Goal: Task Accomplishment & Management: Complete application form

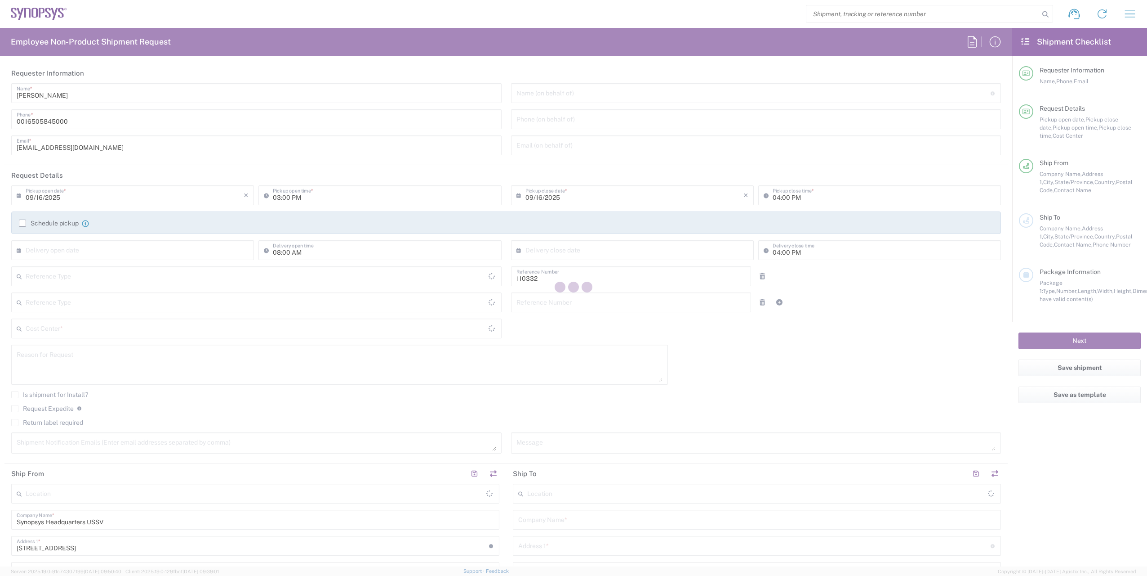
type input "Department"
type input "US01, FAC, Fac Admin 110332"
type input "[GEOGRAPHIC_DATA]"
type input "[US_STATE]"
type input "[GEOGRAPHIC_DATA]"
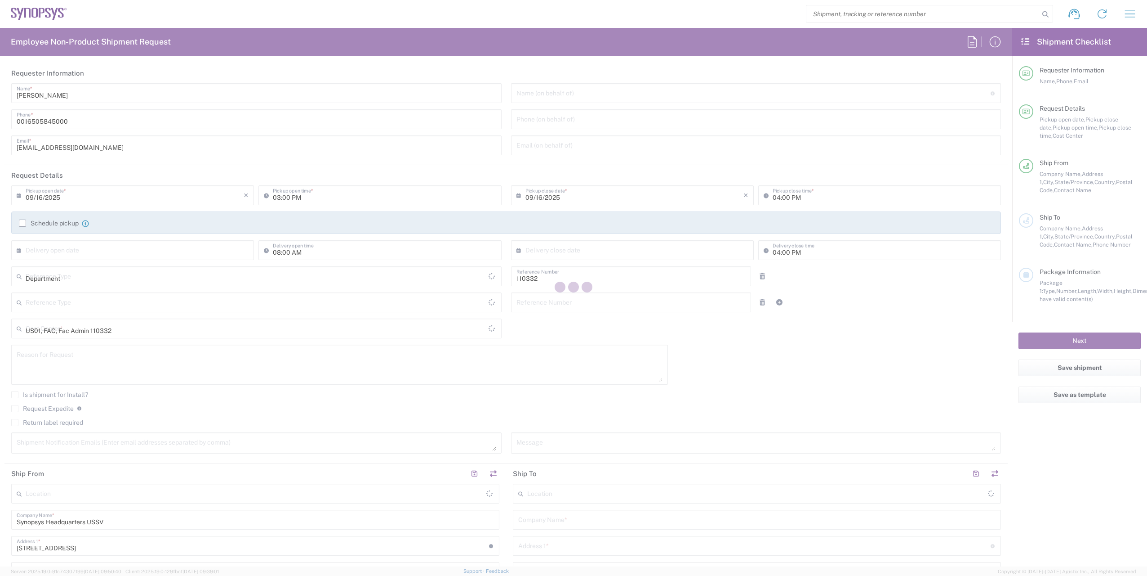
type input "Delivered at Place"
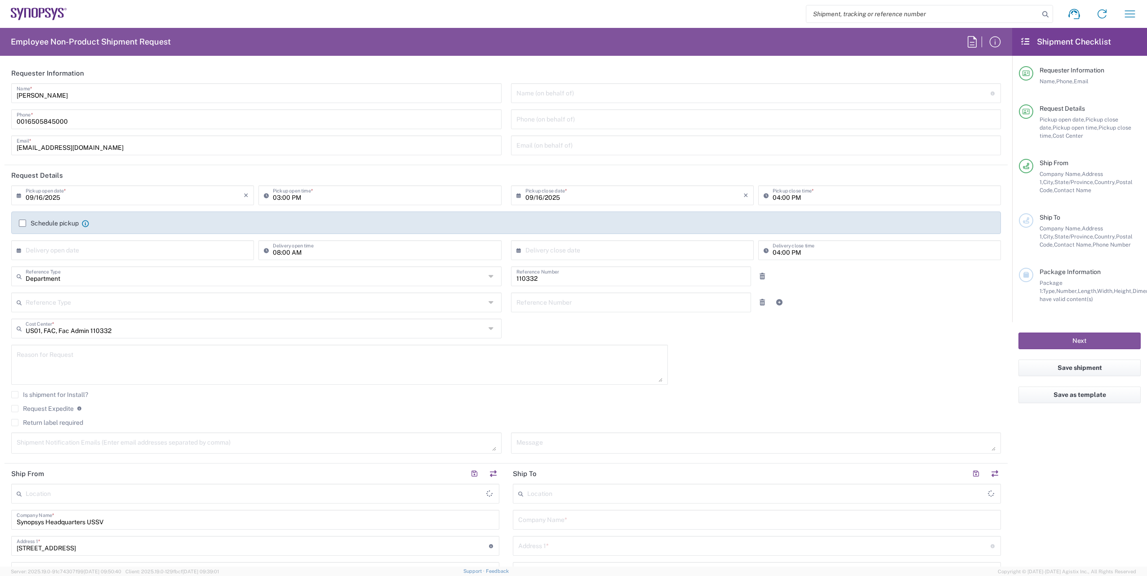
type input "Headquarters USSV"
click at [79, 99] on input "[PERSON_NAME]" at bounding box center [257, 93] width 480 height 16
click at [602, 361] on textarea at bounding box center [340, 364] width 646 height 35
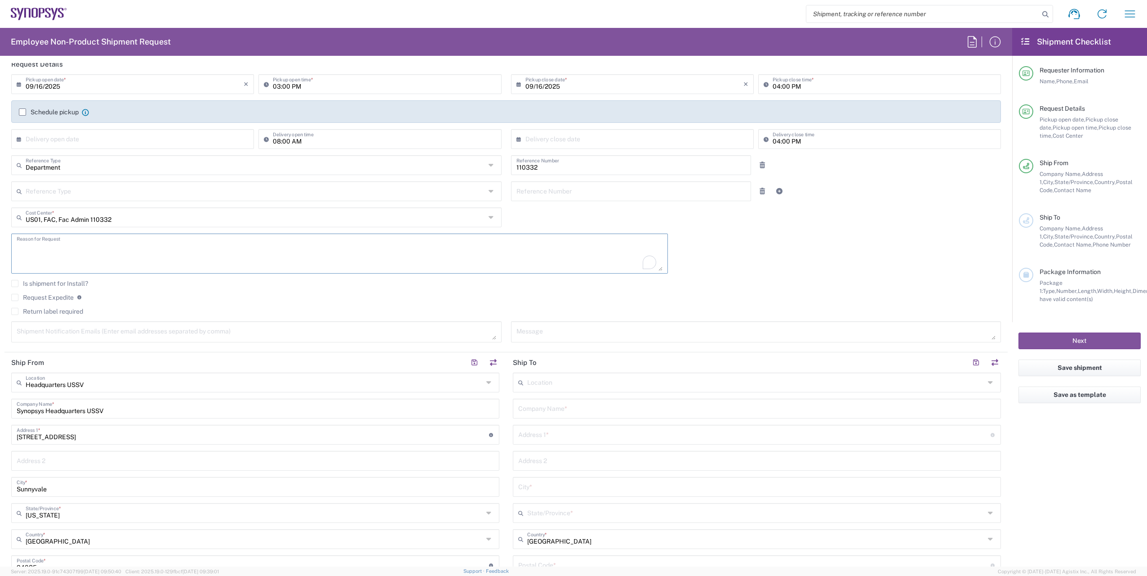
scroll to position [135, 0]
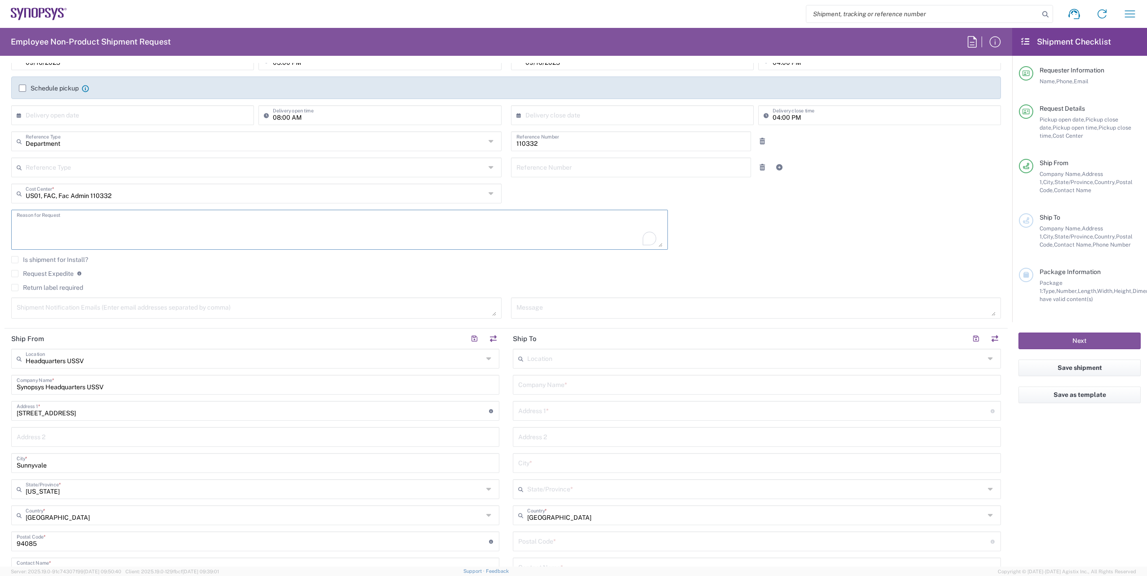
click at [386, 222] on textarea "To enrich screen reader interactions, please activate Accessibility in Grammarl…" at bounding box center [340, 229] width 646 height 35
click at [124, 191] on input "text" at bounding box center [256, 193] width 460 height 16
type input "2"
click at [106, 192] on input "text" at bounding box center [256, 193] width 460 height 16
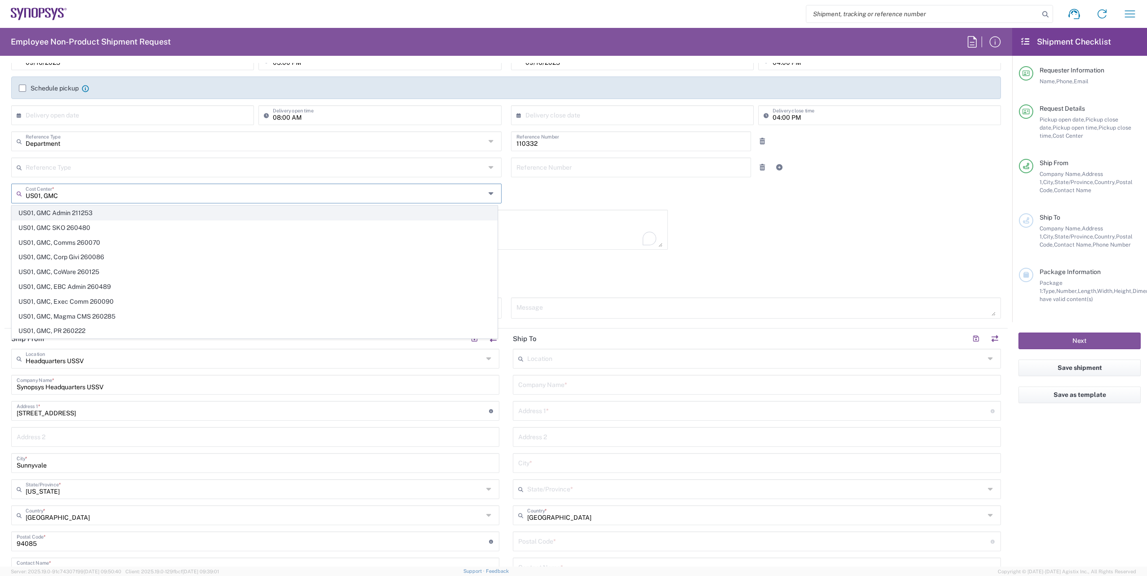
type input "US01, GMC"
click at [63, 211] on span "US01, GMC Admin 211253" at bounding box center [254, 213] width 485 height 14
type input "211253"
type input "US01, GMC Admin 211253"
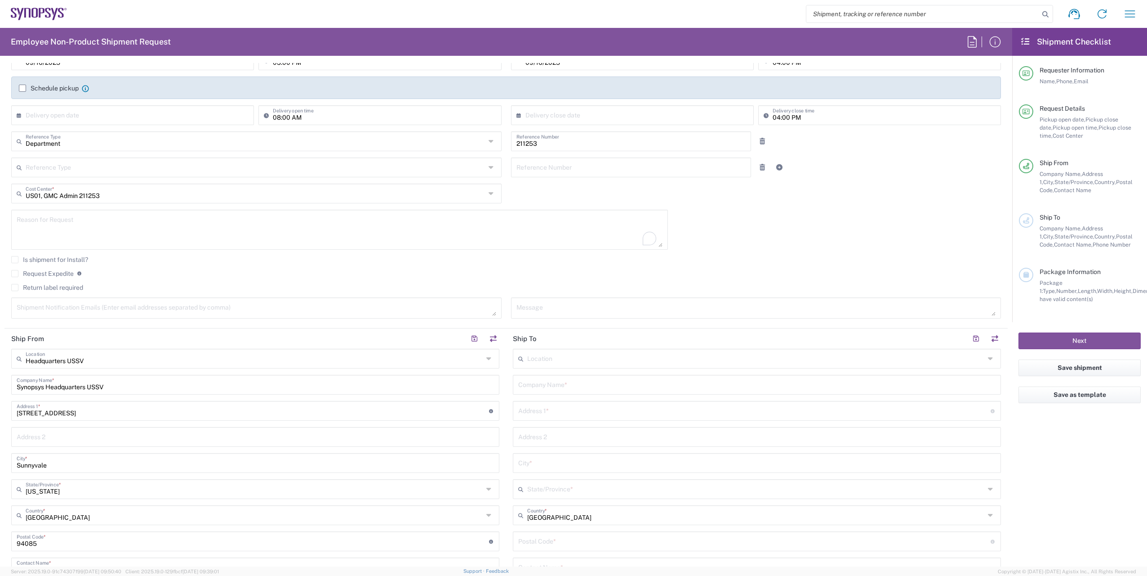
click at [120, 223] on textarea "To enrich screen reader interactions, please activate Accessibility in Grammarl…" at bounding box center [340, 229] width 646 height 35
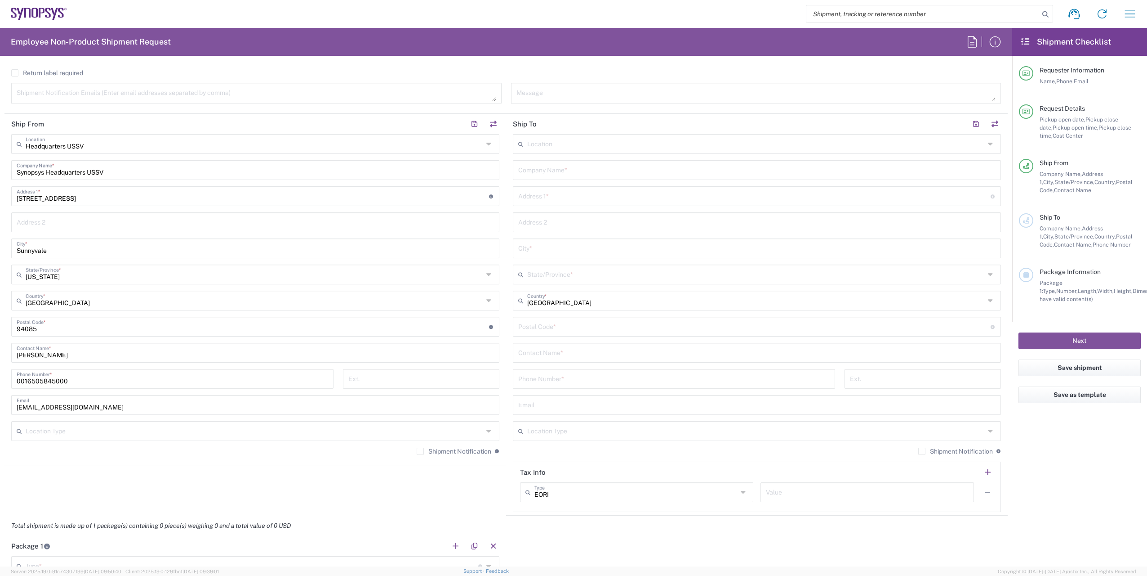
scroll to position [360, 0]
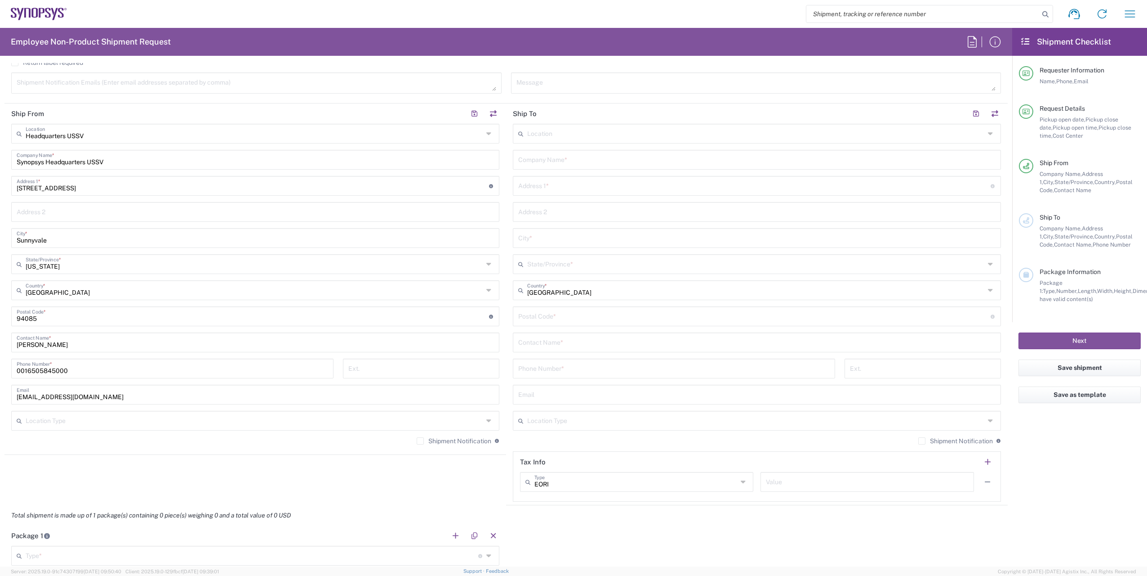
click at [574, 133] on input "text" at bounding box center [756, 133] width 458 height 16
click at [646, 132] on input "text" at bounding box center [756, 133] width 458 height 16
click at [599, 149] on span "Boxborough US8W" at bounding box center [752, 153] width 483 height 14
type input "Boxborough US8W"
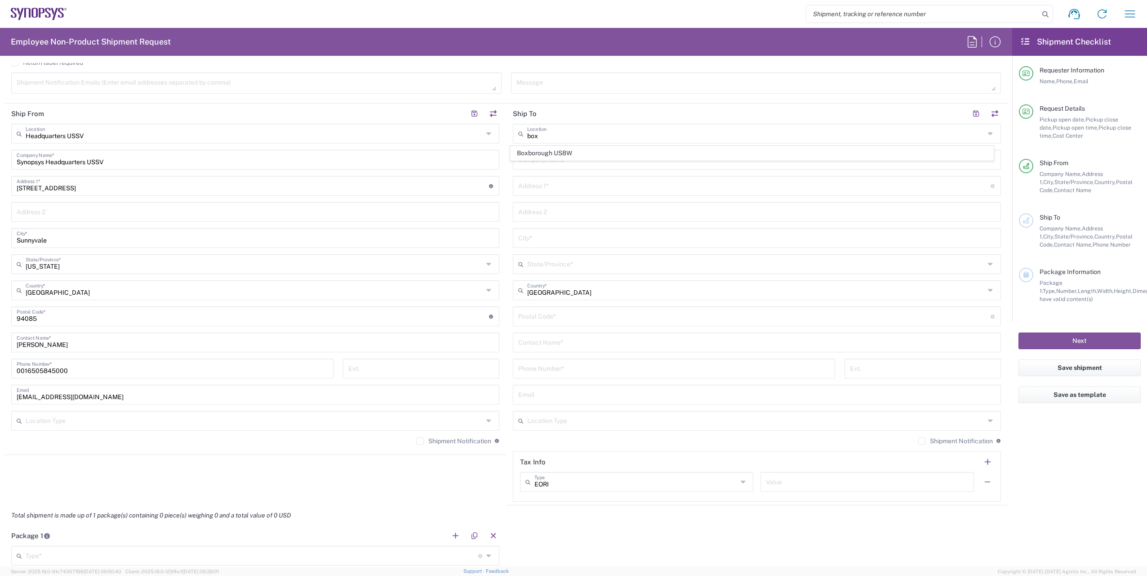
type input "Synopsys Inc"
type input "[STREET_ADDRESS]"
type input "[GEOGRAPHIC_DATA]"
type input "[US_STATE]"
type input "01719"
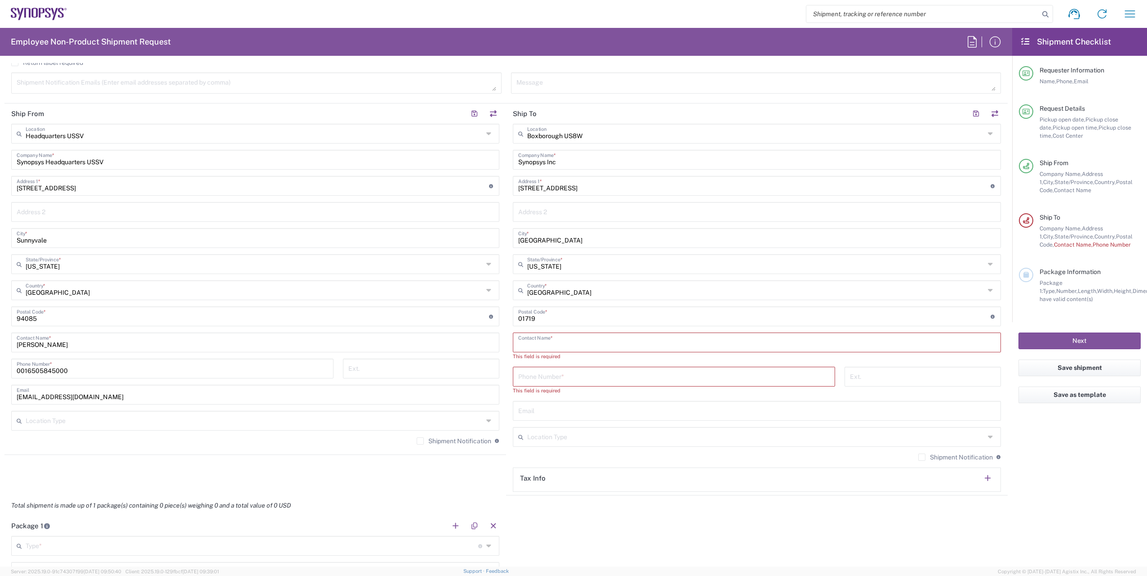
click at [593, 343] on input "text" at bounding box center [757, 342] width 478 height 16
click at [589, 415] on input "text" at bounding box center [757, 410] width 478 height 16
click at [385, 476] on agx-shipment-stop-widget "Ship From Headquarters USSV Location Headquarters [GEOGRAPHIC_DATA] Agrate Bria…" at bounding box center [255, 299] width 502 height 392
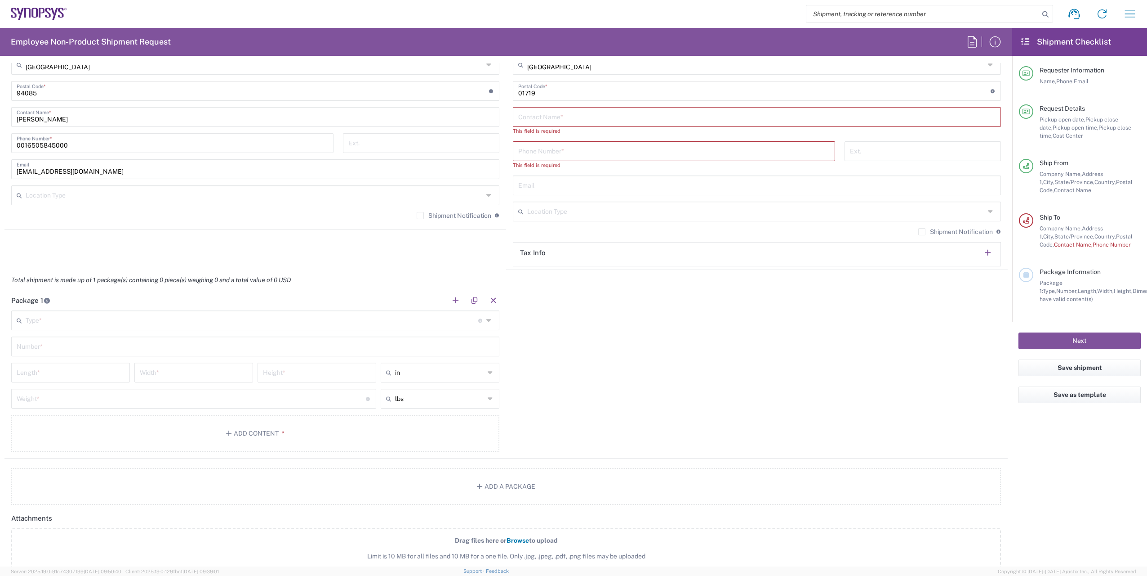
scroll to position [629, 0]
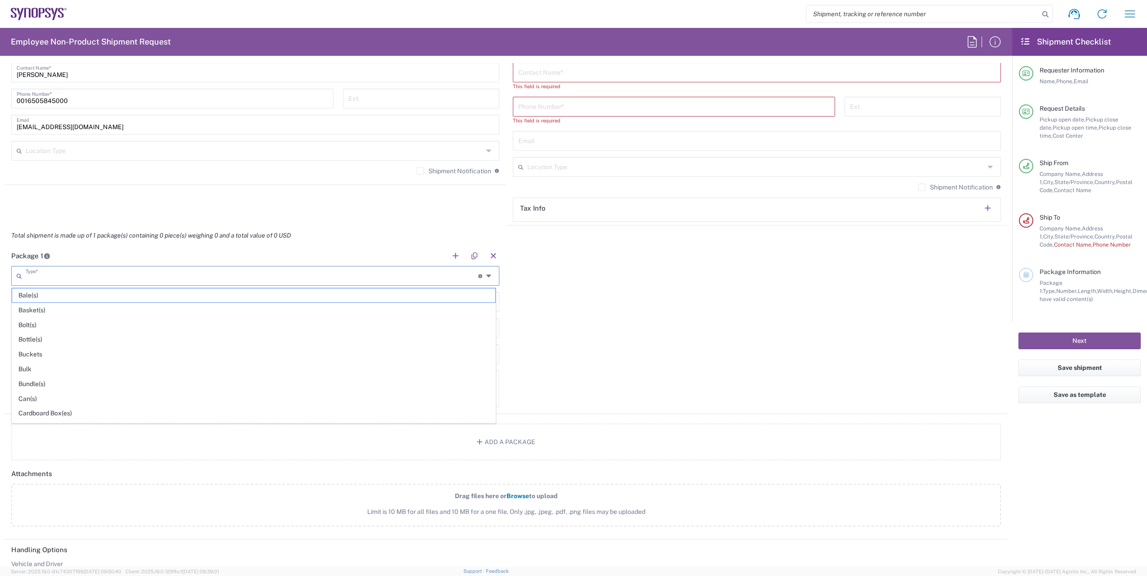
click at [123, 278] on input "text" at bounding box center [252, 275] width 453 height 16
click at [29, 371] on span "Tube" at bounding box center [253, 371] width 483 height 14
type input "Tube"
type input "38"
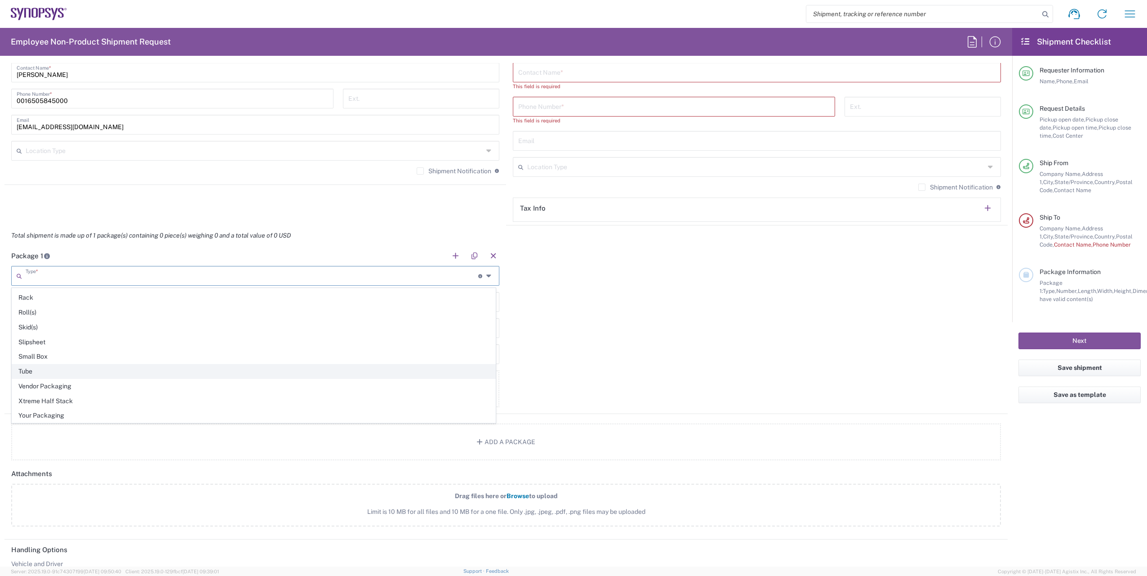
type input "6"
click at [102, 277] on input "Tube" at bounding box center [252, 275] width 453 height 16
click at [49, 381] on span "Cylinder(s)" at bounding box center [253, 382] width 483 height 14
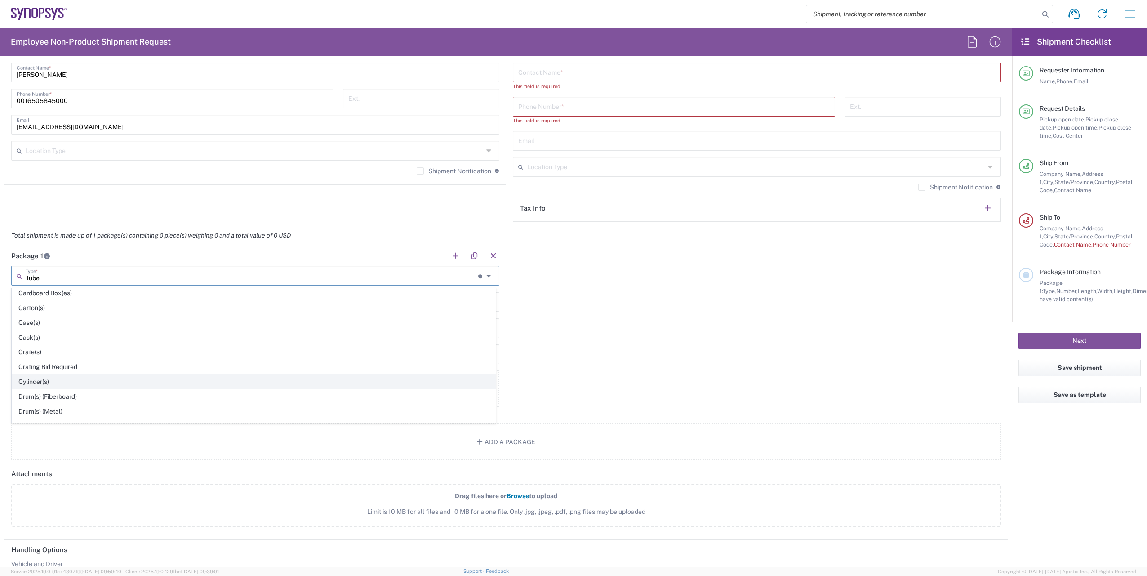
type input "Cylinder(s)"
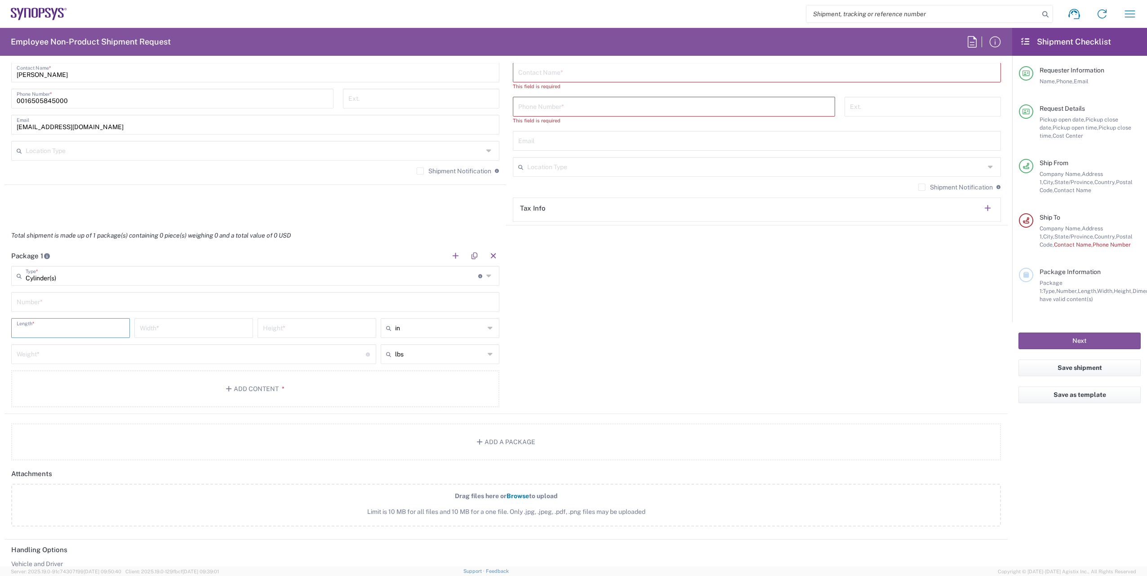
click at [99, 330] on input "number" at bounding box center [71, 327] width 108 height 16
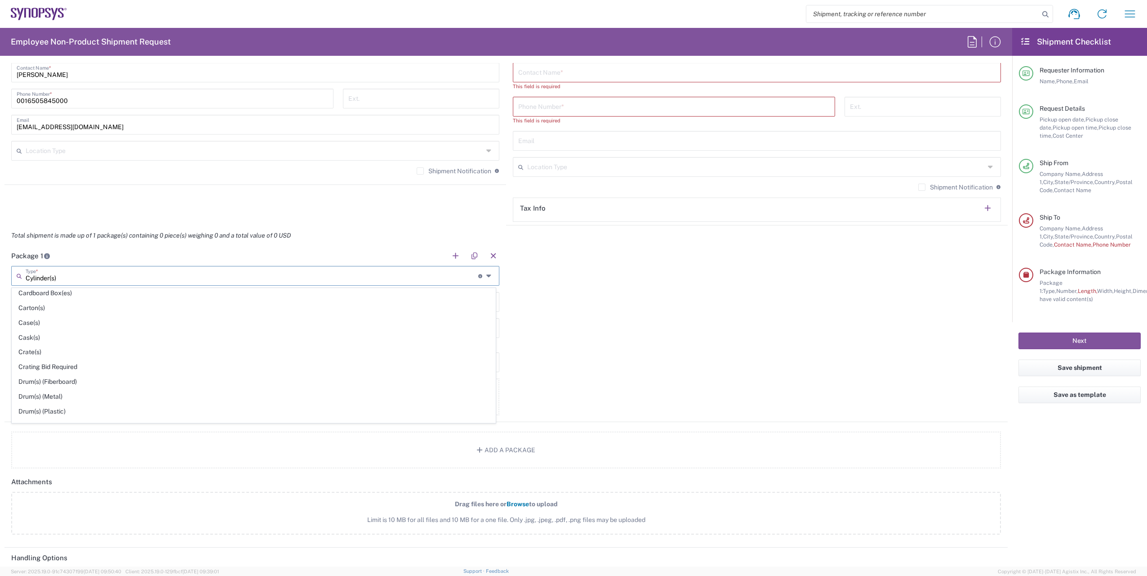
click at [86, 278] on input "Cylinder(s)" at bounding box center [252, 275] width 453 height 16
click at [47, 369] on span "Tube" at bounding box center [253, 371] width 483 height 14
type input "Tube"
type input "38"
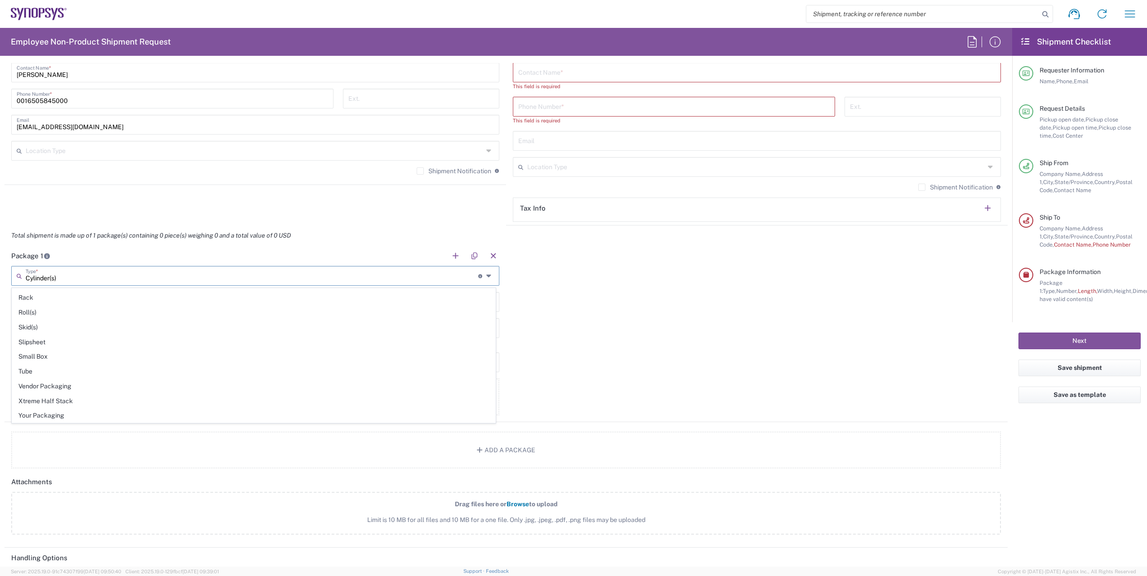
type input "6"
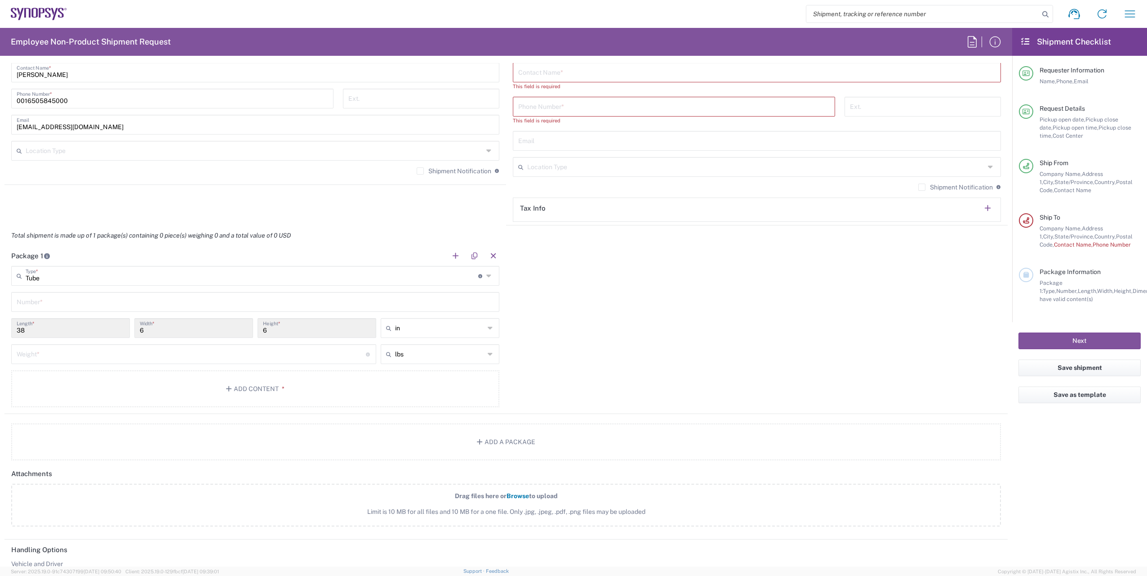
click at [182, 353] on input "number" at bounding box center [191, 353] width 349 height 16
type input "1"
click at [616, 352] on div "Package 1 Tube Type * Material used to package goods Cylinder(s) Bale(s) Basket…" at bounding box center [506, 330] width 1004 height 168
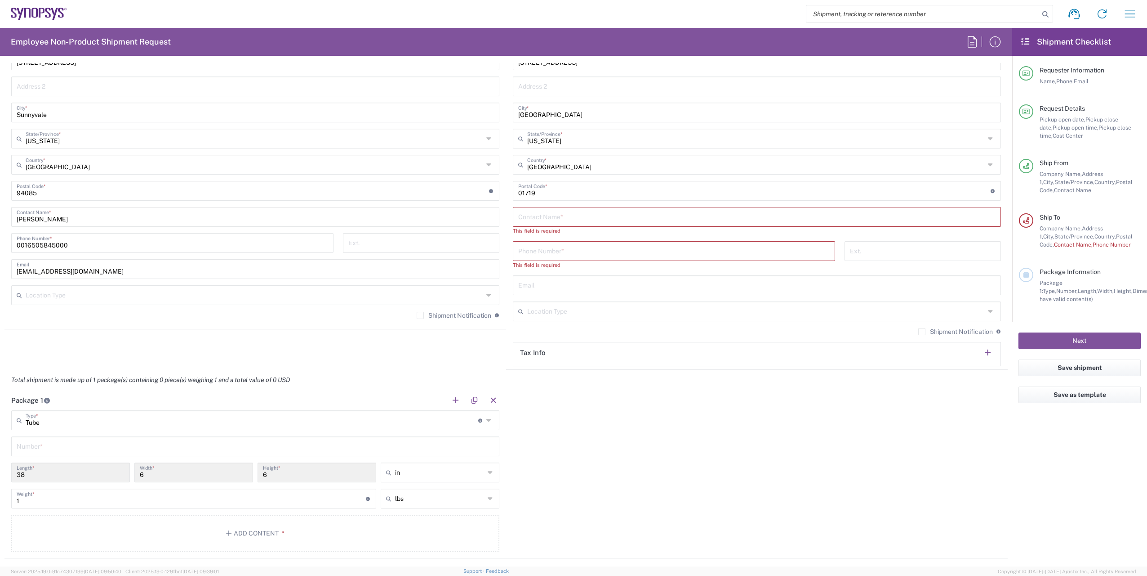
scroll to position [585, 0]
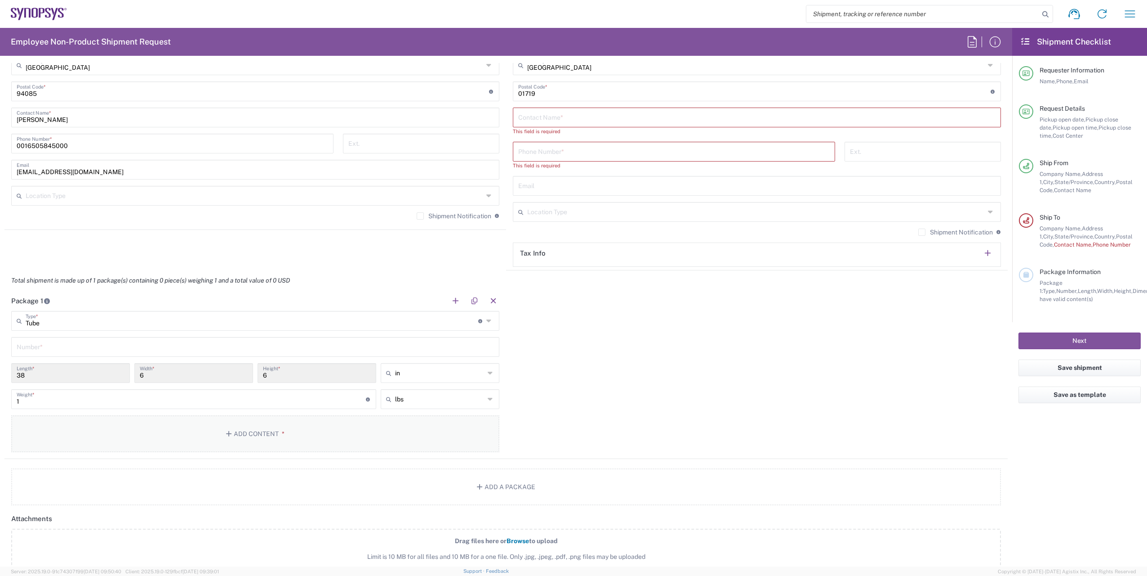
click at [263, 431] on button "Add Content *" at bounding box center [255, 433] width 488 height 37
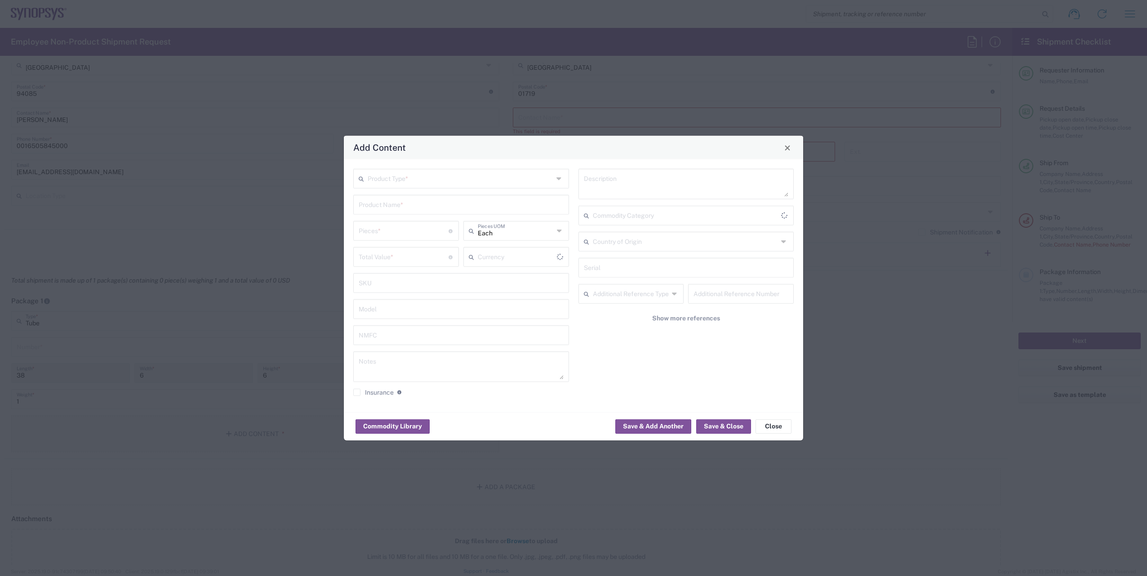
type input "US Dollar"
click at [526, 174] on input "text" at bounding box center [461, 178] width 186 height 16
click at [411, 200] on span "Documents" at bounding box center [461, 198] width 214 height 14
type input "Documents"
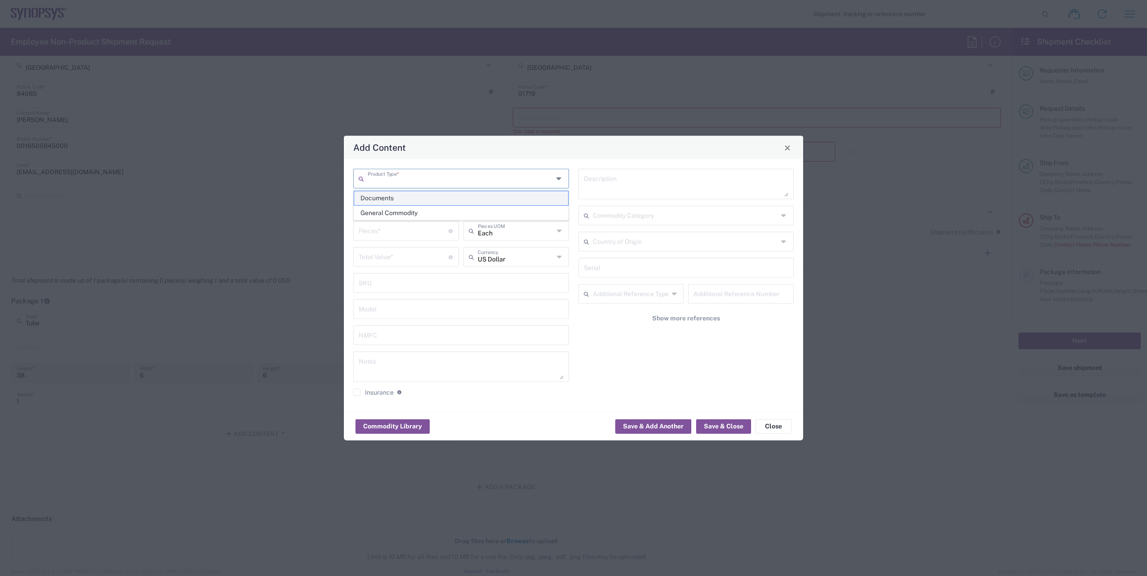
type input "1"
type textarea "Documents"
click at [408, 208] on input "Documents" at bounding box center [461, 204] width 205 height 16
type input "D"
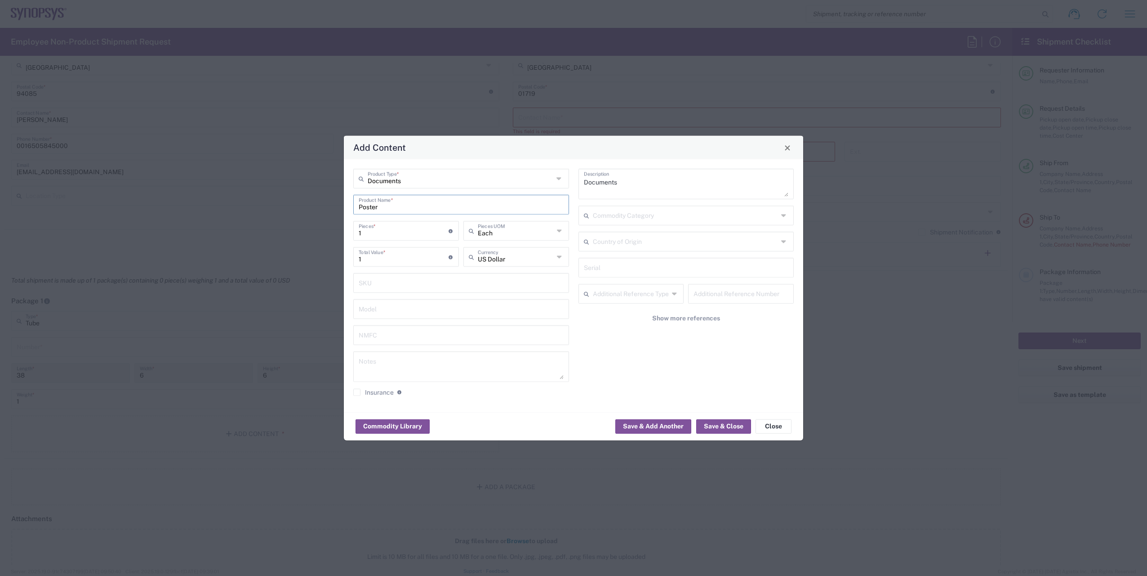
type input "Poster"
click at [610, 384] on div "Documents Description Commodity Category Country of Origin Serial Additional Re…" at bounding box center [686, 286] width 225 height 234
click at [371, 259] on input "1" at bounding box center [404, 256] width 90 height 16
click at [631, 370] on div "Documents Description Commodity Category Country of Origin Serial Additional Re…" at bounding box center [686, 286] width 225 height 234
click at [726, 424] on button "Save & Close" at bounding box center [723, 426] width 55 height 14
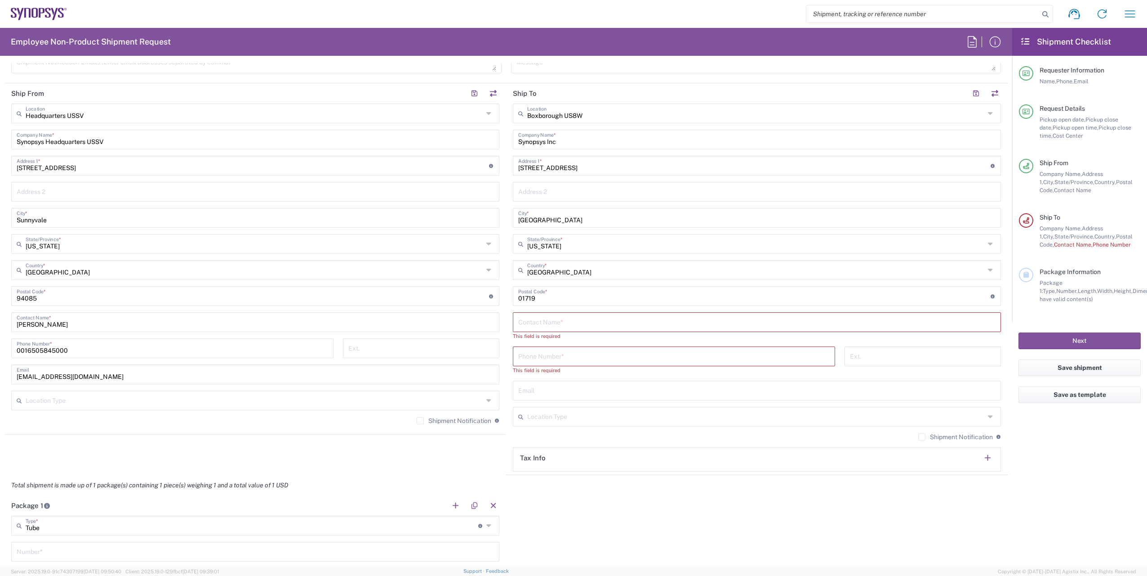
scroll to position [381, 0]
click at [563, 322] on input "text" at bounding box center [757, 320] width 478 height 16
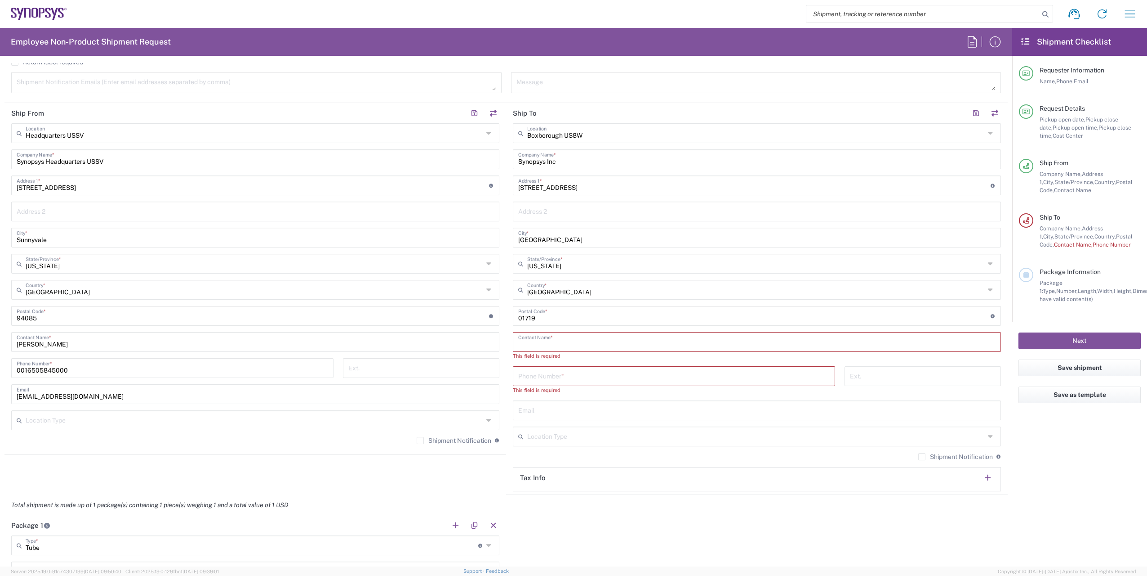
scroll to position [360, 0]
